Goal: Transaction & Acquisition: Purchase product/service

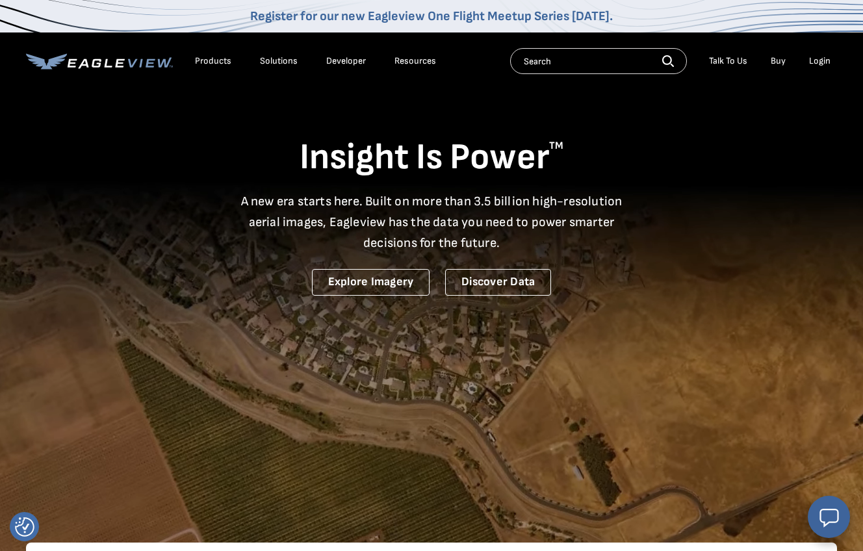
click at [822, 57] on div "Login" at bounding box center [819, 61] width 21 height 12
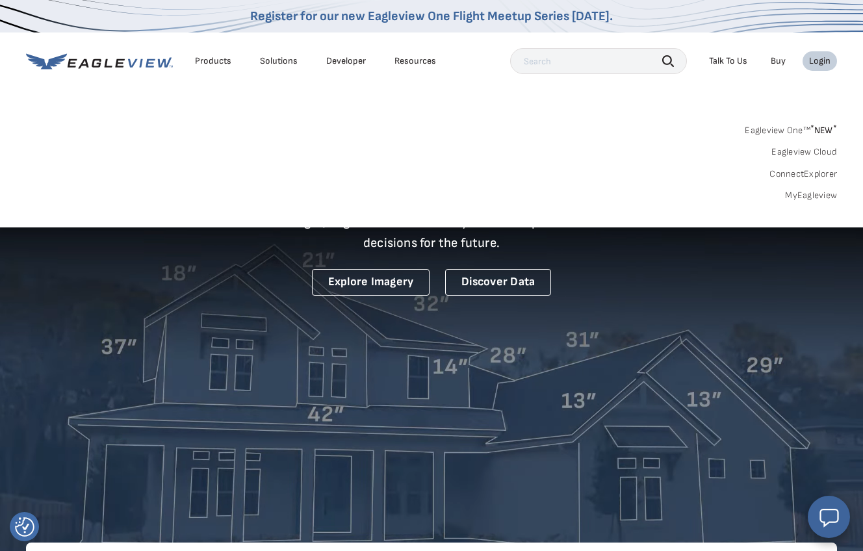
click at [814, 196] on link "MyEagleview" at bounding box center [811, 196] width 52 height 12
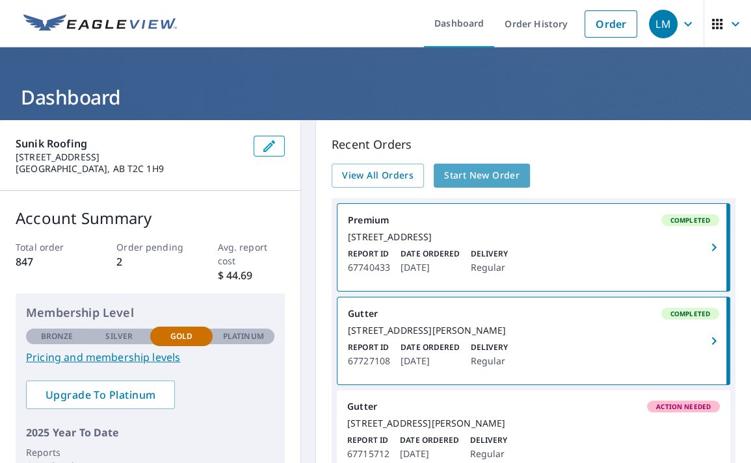
click at [477, 174] on span "Start New Order" at bounding box center [481, 176] width 75 height 16
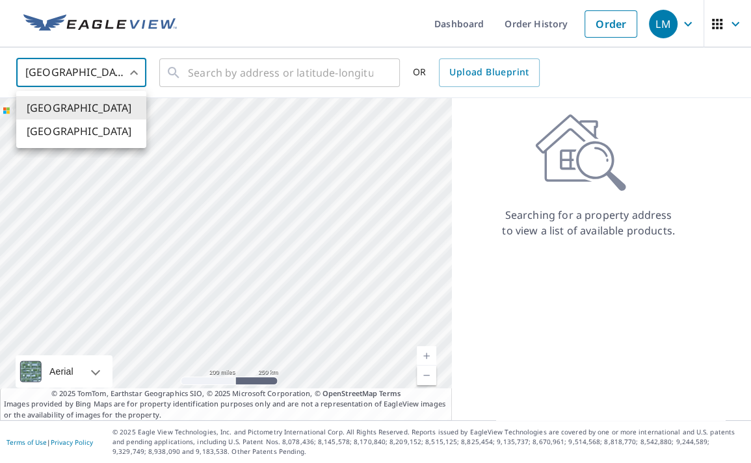
click at [134, 69] on body "LM LM Dashboard Order History Order LM United States US ​ ​ OR Upload Blueprint…" at bounding box center [375, 231] width 751 height 463
click at [85, 135] on li "[GEOGRAPHIC_DATA]" at bounding box center [81, 131] width 130 height 23
type input "CA"
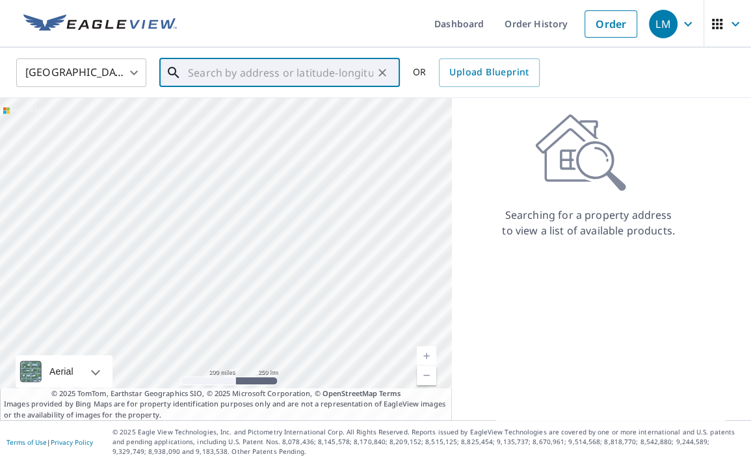
click at [220, 73] on input "text" at bounding box center [280, 73] width 185 height 36
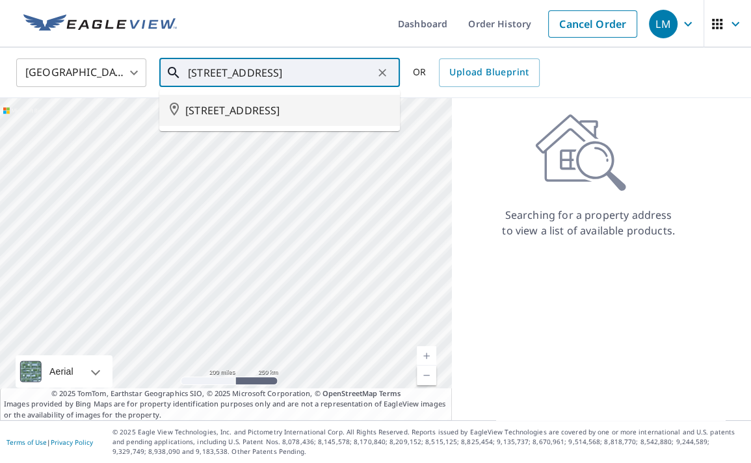
click at [242, 112] on span "132 PARKVIEW PL SE CALGARY AB T2J4W5" at bounding box center [287, 111] width 204 height 16
type input "132 PARKVIEW PL SE CALGARY AB T2J4W5"
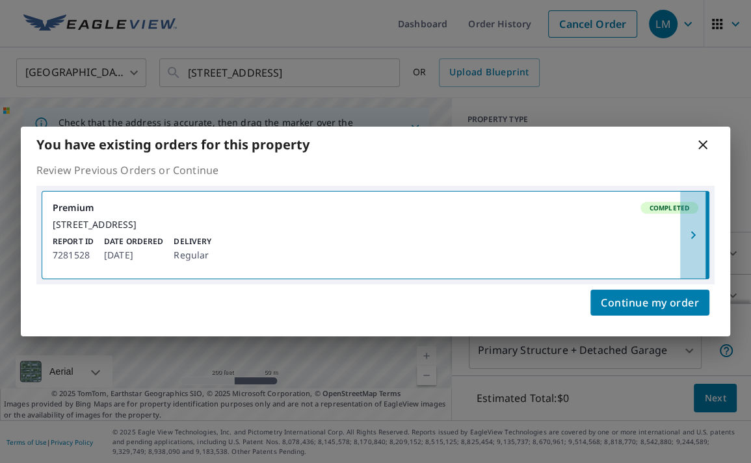
click at [693, 234] on icon "button" at bounding box center [692, 235] width 5 height 8
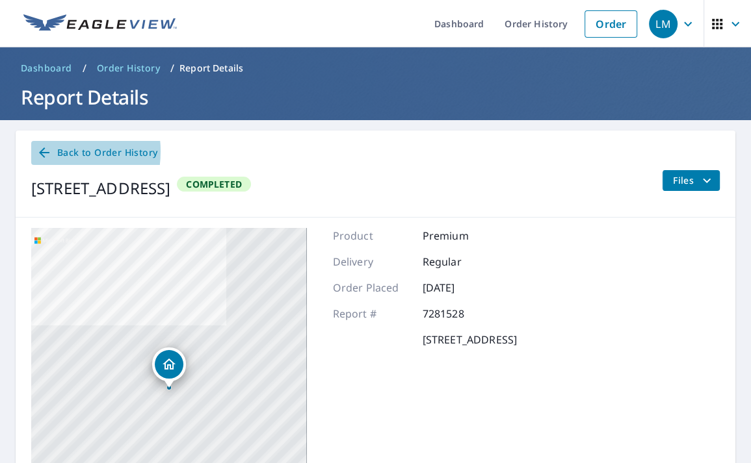
click at [43, 151] on icon at bounding box center [44, 153] width 16 height 16
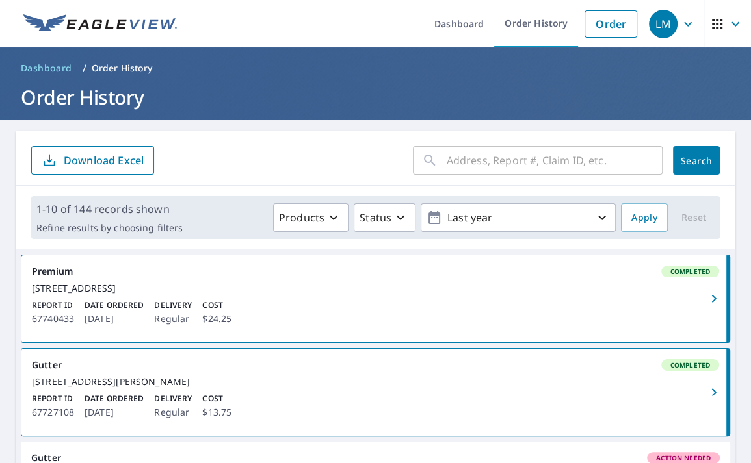
click at [690, 159] on span "Search" at bounding box center [696, 161] width 26 height 12
click at [616, 21] on link "Order" at bounding box center [610, 23] width 53 height 27
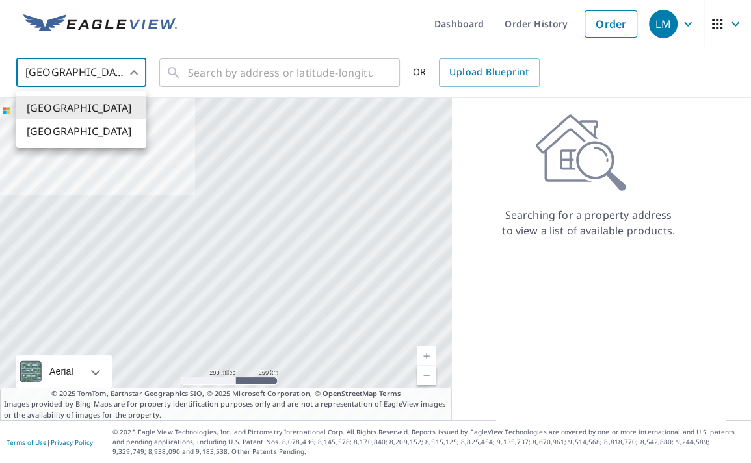
click at [133, 67] on body "LM LM Dashboard Order History Order LM United States US ​ ​ OR Upload Blueprint…" at bounding box center [375, 231] width 751 height 463
click at [113, 131] on li "[GEOGRAPHIC_DATA]" at bounding box center [81, 131] width 130 height 23
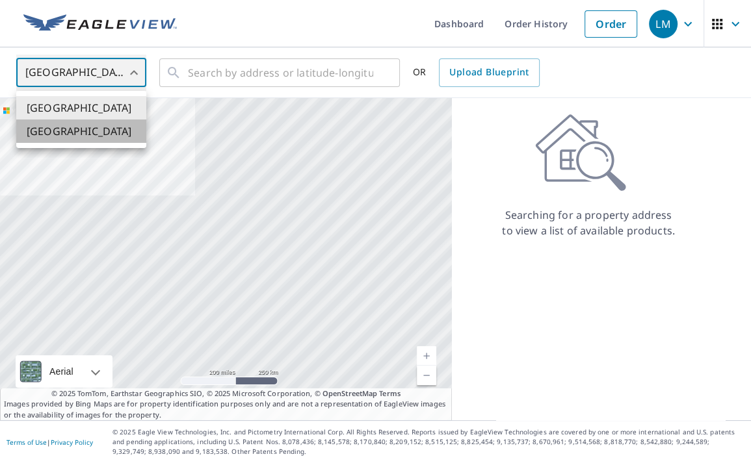
type input "CA"
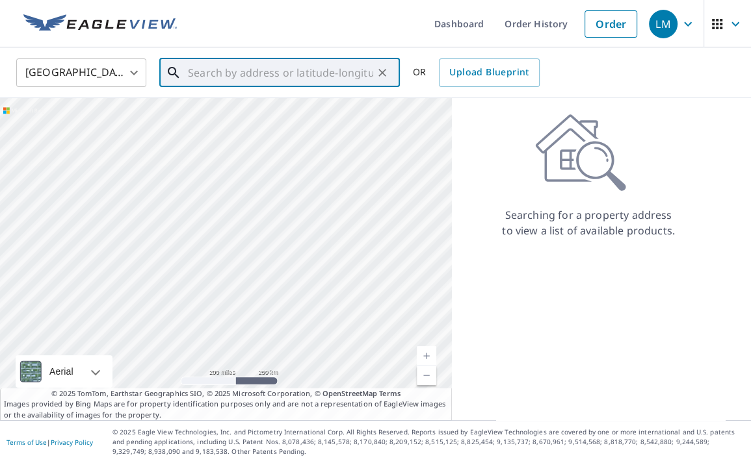
click at [270, 75] on input "text" at bounding box center [280, 73] width 185 height 36
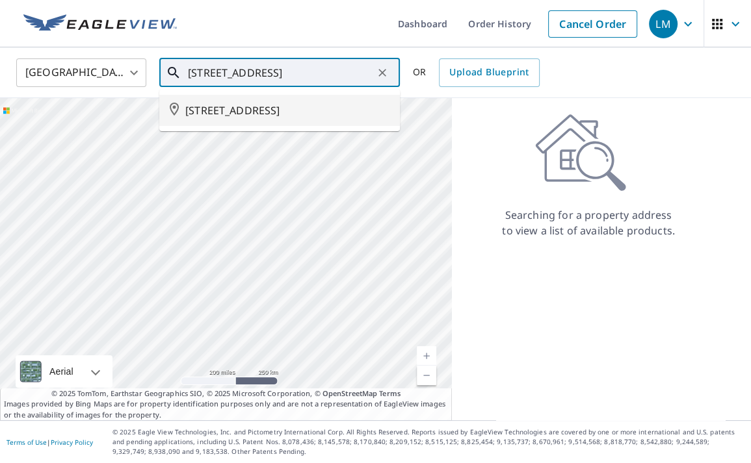
click at [287, 111] on span "132 PARKVIEW PL SE CALGARY AB T2J4W5" at bounding box center [287, 111] width 204 height 16
type input "132 PARKVIEW PL SE CALGARY AB T2J4W5"
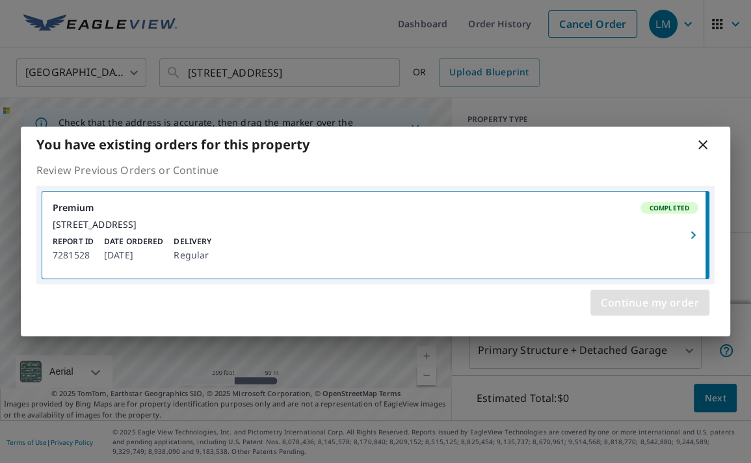
click at [670, 303] on span "Continue my order" at bounding box center [650, 303] width 98 height 18
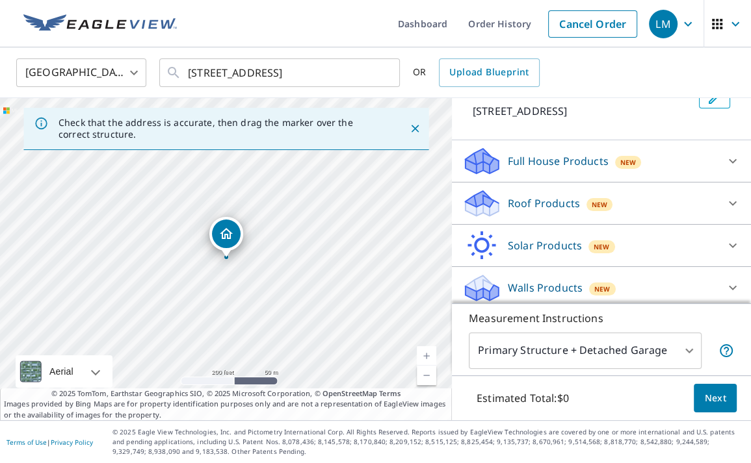
scroll to position [92, 0]
click at [724, 402] on span "Next" at bounding box center [715, 399] width 22 height 16
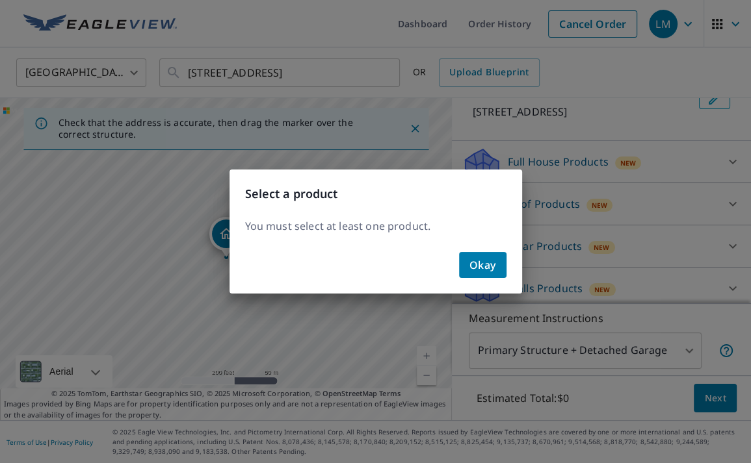
click at [480, 261] on span "Okay" at bounding box center [482, 265] width 27 height 18
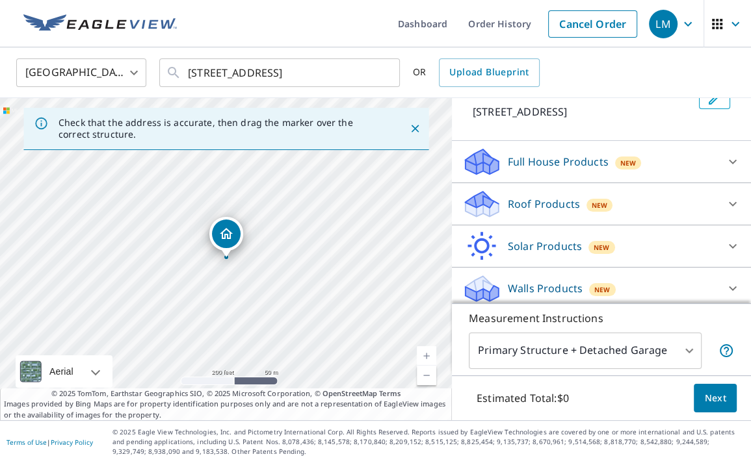
click at [738, 196] on icon at bounding box center [733, 204] width 16 height 16
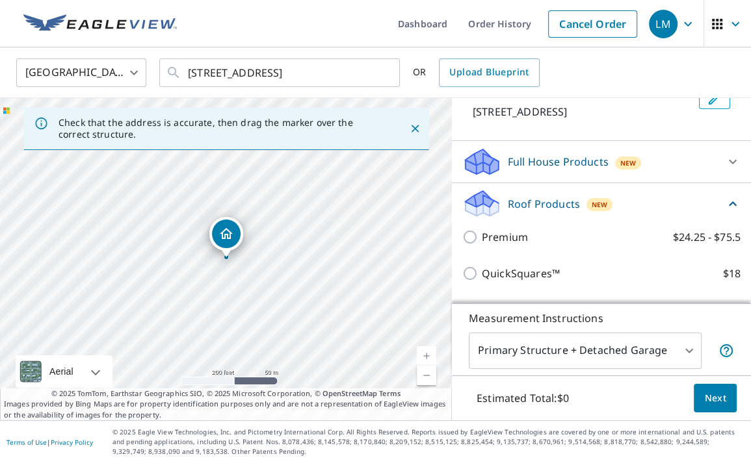
scroll to position [91, 0]
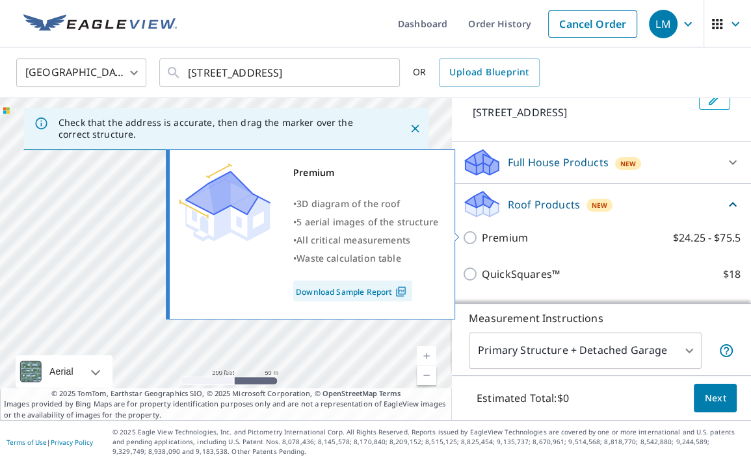
click at [471, 230] on input "Premium $24.25 - $75.5" at bounding box center [472, 238] width 20 height 16
checkbox input "true"
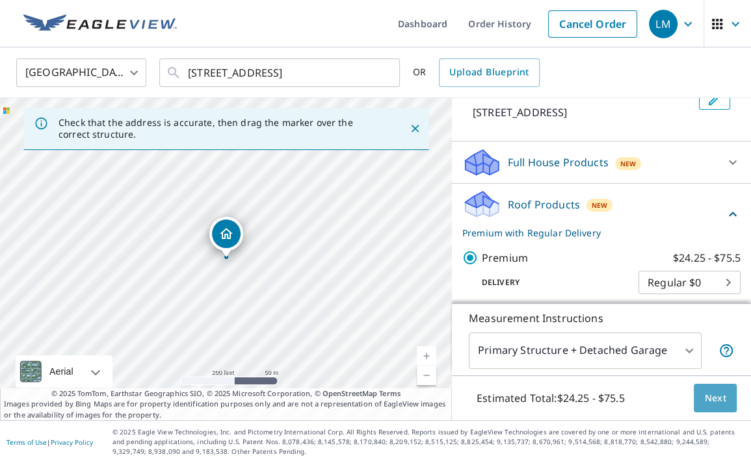
click at [711, 394] on span "Next" at bounding box center [715, 399] width 22 height 16
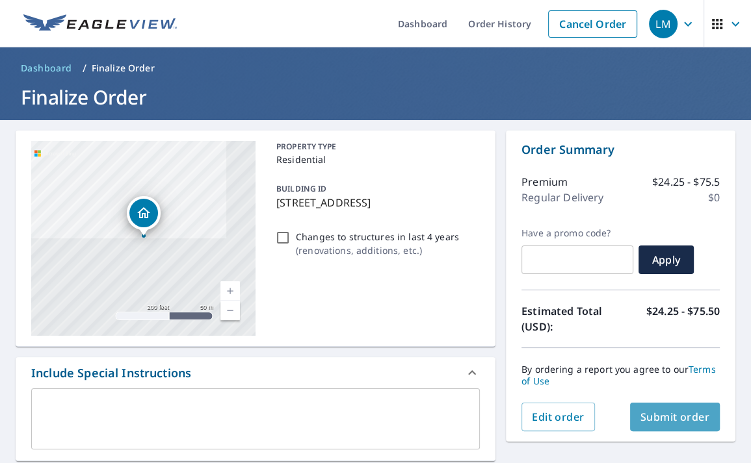
click at [676, 411] on span "Submit order" at bounding box center [675, 417] width 70 height 14
checkbox input "true"
